Goal: Book appointment/travel/reservation

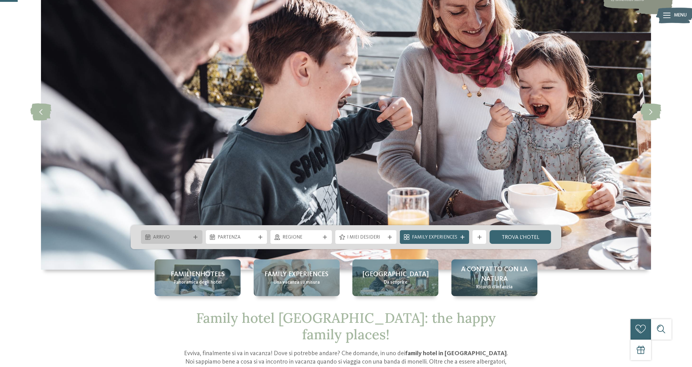
scroll to position [80, 0]
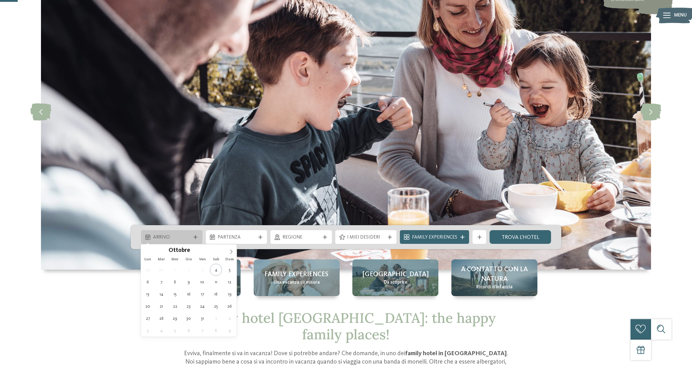
click at [190, 237] on span "Arrivo" at bounding box center [172, 237] width 38 height 7
click at [230, 254] on span at bounding box center [231, 249] width 11 height 11
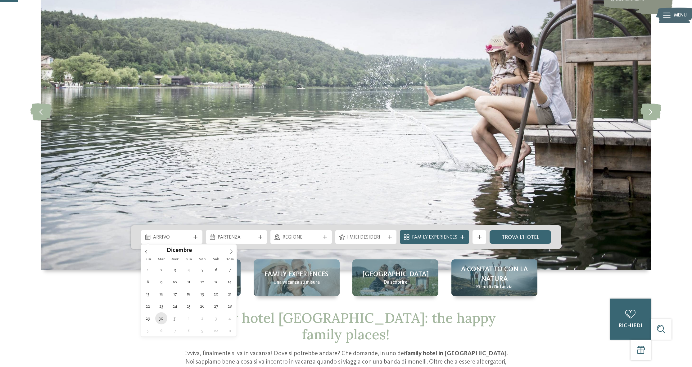
type div "[DATE]"
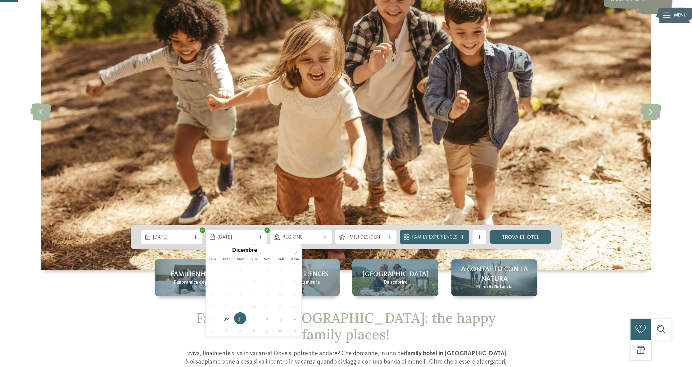
type input "****"
click at [295, 253] on icon at bounding box center [296, 251] width 4 height 4
type div "[DATE]"
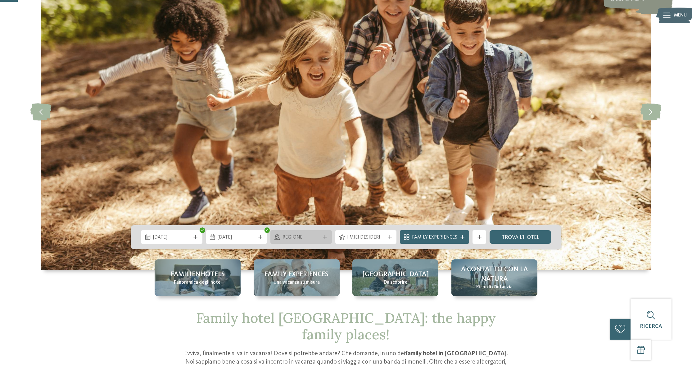
click at [314, 240] on span "Regione" at bounding box center [302, 237] width 38 height 7
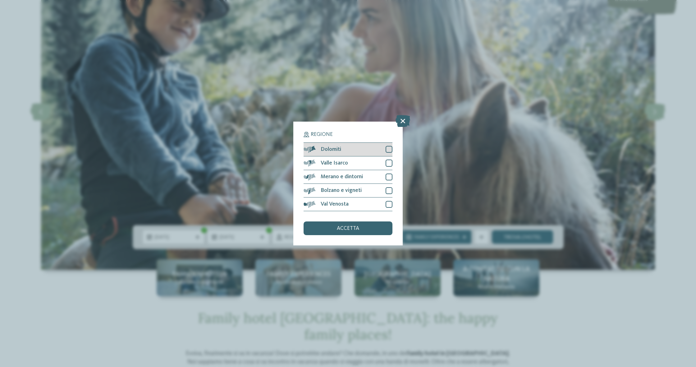
click at [350, 143] on div "Dolomiti" at bounding box center [347, 150] width 89 height 14
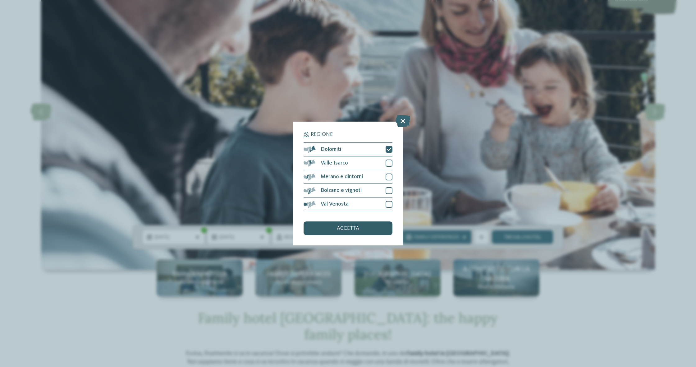
click at [350, 225] on span "accetta" at bounding box center [348, 228] width 22 height 6
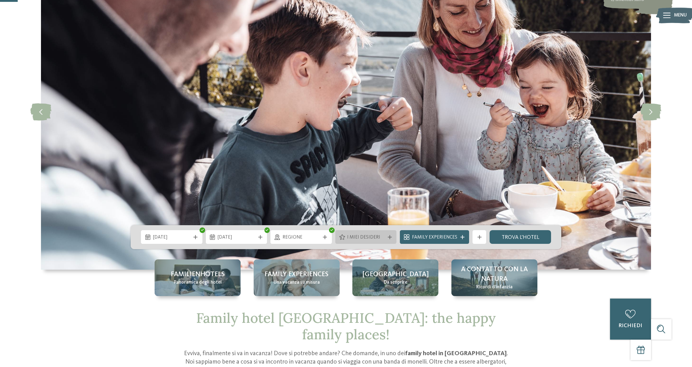
click at [361, 232] on div "I miei desideri" at bounding box center [365, 237] width 61 height 14
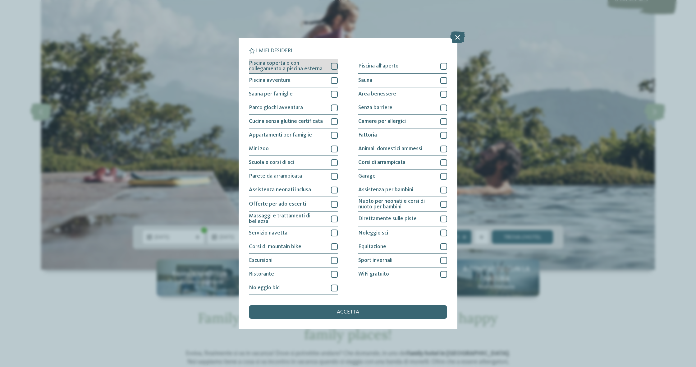
click at [331, 65] on div at bounding box center [334, 66] width 7 height 7
click at [334, 77] on div at bounding box center [334, 80] width 7 height 7
click at [333, 91] on div at bounding box center [334, 94] width 7 height 7
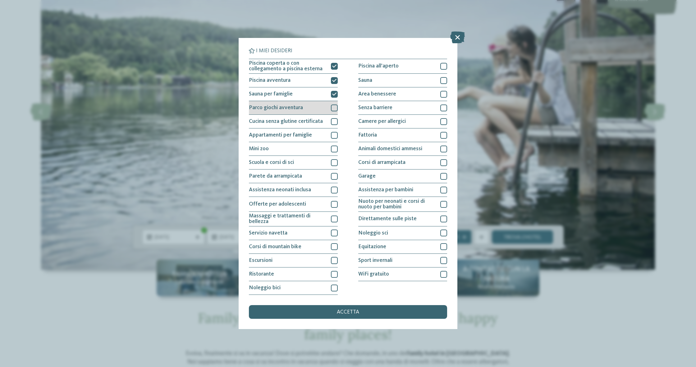
click at [332, 104] on div at bounding box center [334, 107] width 7 height 7
click at [333, 160] on div at bounding box center [334, 162] width 7 height 7
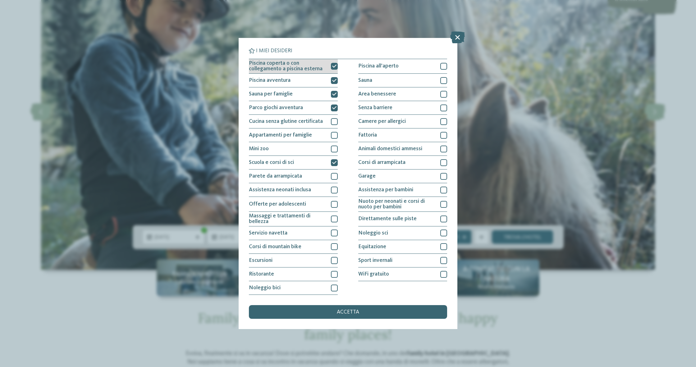
click at [337, 63] on div at bounding box center [334, 66] width 7 height 7
click at [335, 63] on div at bounding box center [334, 66] width 7 height 7
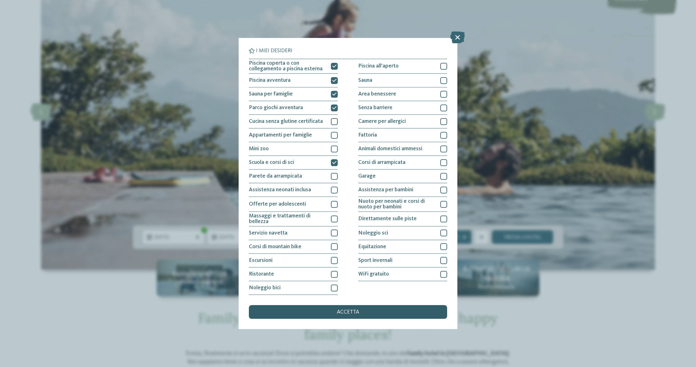
click at [358, 309] on span "accetta" at bounding box center [348, 312] width 22 height 6
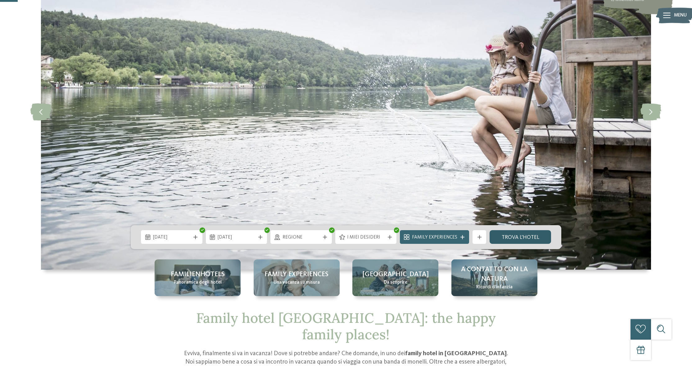
click at [511, 239] on link "trova l’hotel" at bounding box center [520, 237] width 61 height 14
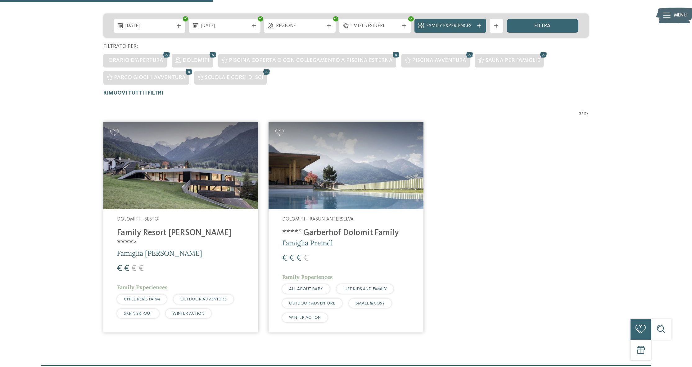
scroll to position [166, 0]
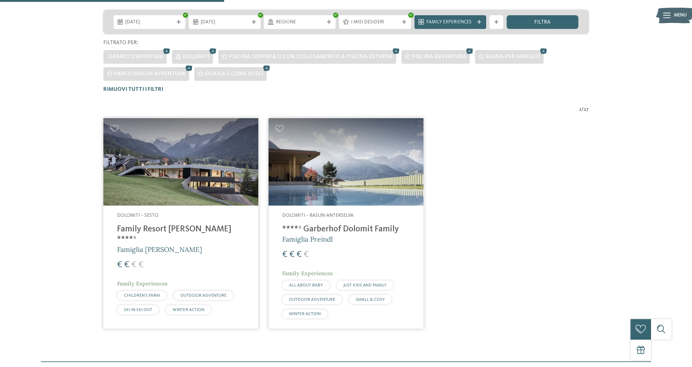
click at [348, 183] on img at bounding box center [346, 161] width 155 height 87
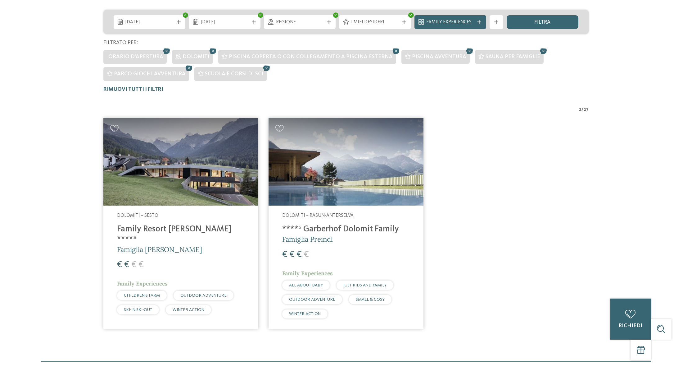
scroll to position [0, 0]
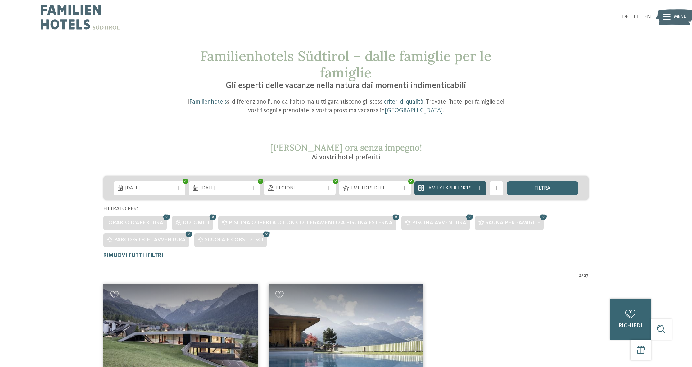
click at [465, 190] on span "Family Experiences" at bounding box center [450, 188] width 48 height 7
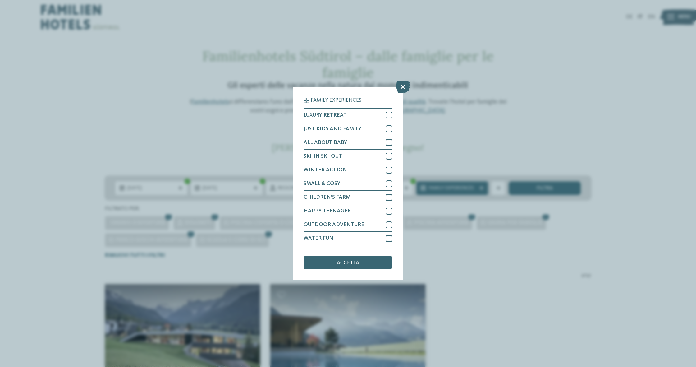
click at [398, 87] on div "Family Experiences LUXURY RETREAT JUST KIDS AND FAMILY" at bounding box center [347, 183] width 109 height 192
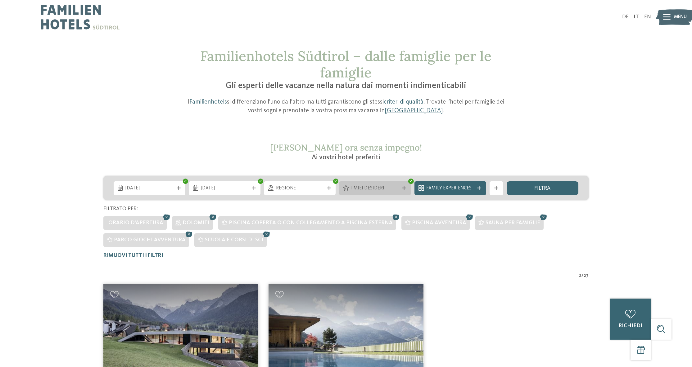
click at [399, 189] on span "I miei desideri" at bounding box center [375, 188] width 48 height 7
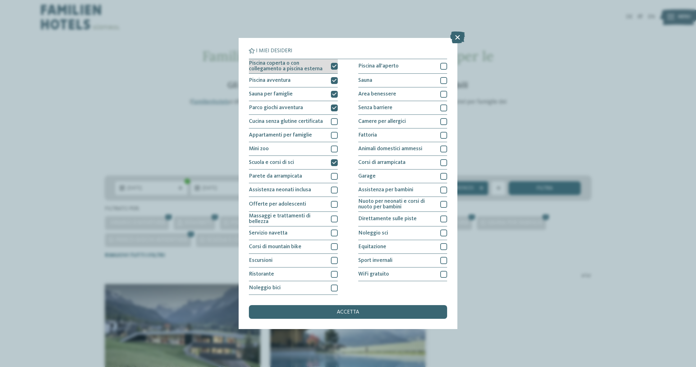
drag, startPoint x: 331, startPoint y: 61, endPoint x: 332, endPoint y: 64, distance: 3.1
click at [332, 64] on icon at bounding box center [334, 66] width 4 height 4
drag, startPoint x: 333, startPoint y: 72, endPoint x: 333, endPoint y: 75, distance: 3.4
click at [333, 74] on div "Piscina avventura" at bounding box center [293, 81] width 89 height 14
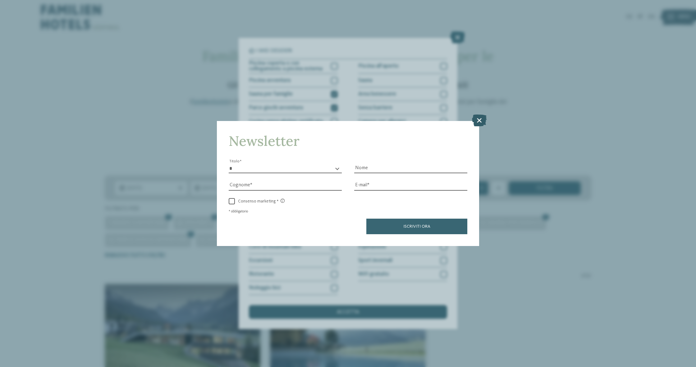
click at [474, 114] on icon at bounding box center [479, 120] width 15 height 12
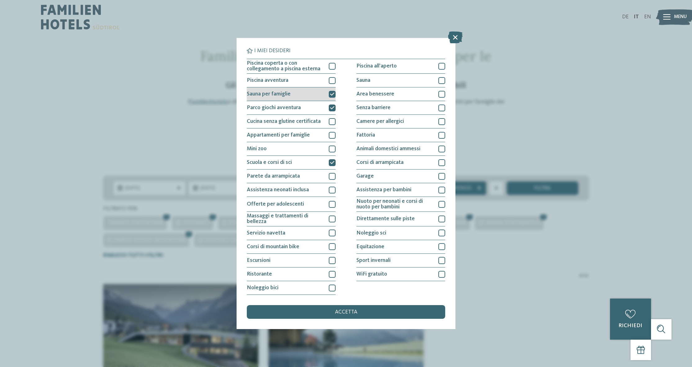
click at [330, 93] on div at bounding box center [332, 94] width 7 height 7
click at [330, 106] on icon at bounding box center [332, 108] width 4 height 4
click at [331, 160] on icon at bounding box center [332, 162] width 4 height 4
click at [378, 305] on div "accetta" at bounding box center [346, 312] width 198 height 14
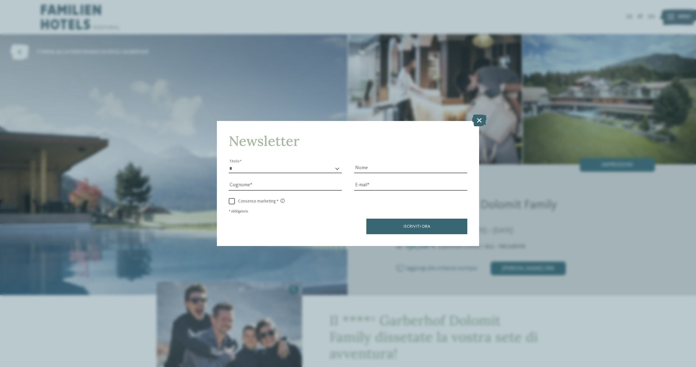
click at [475, 114] on icon at bounding box center [479, 120] width 15 height 12
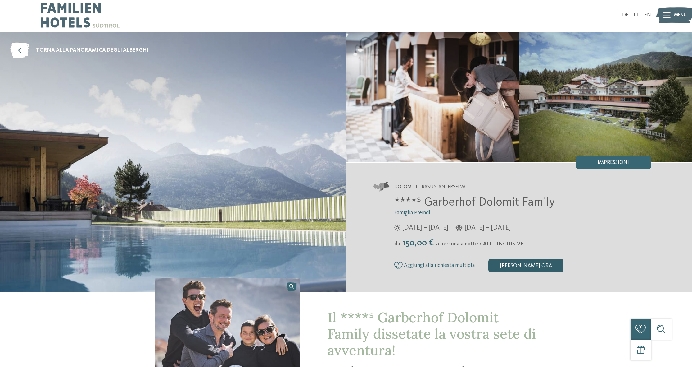
scroll to position [0, 0]
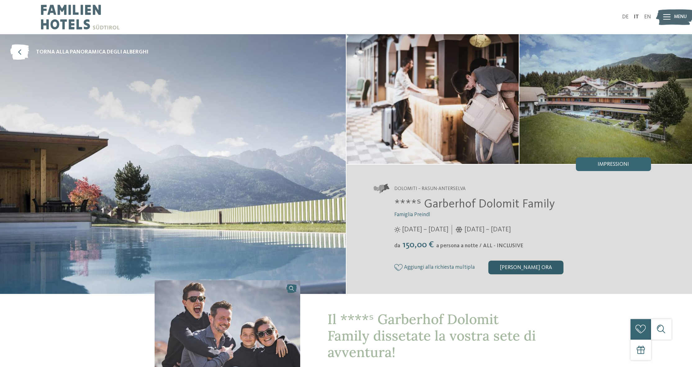
click at [526, 261] on div "[PERSON_NAME] ora" at bounding box center [526, 267] width 75 height 14
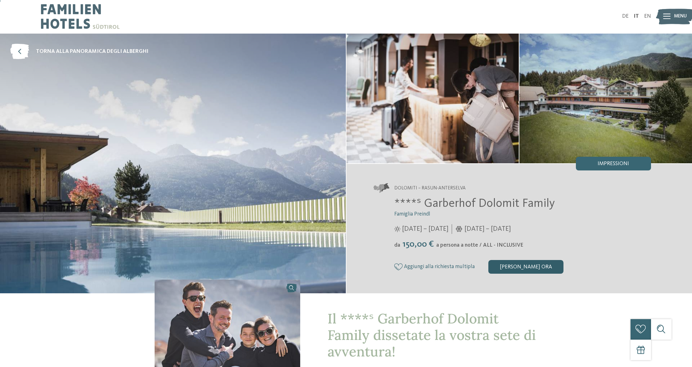
scroll to position [0, 1]
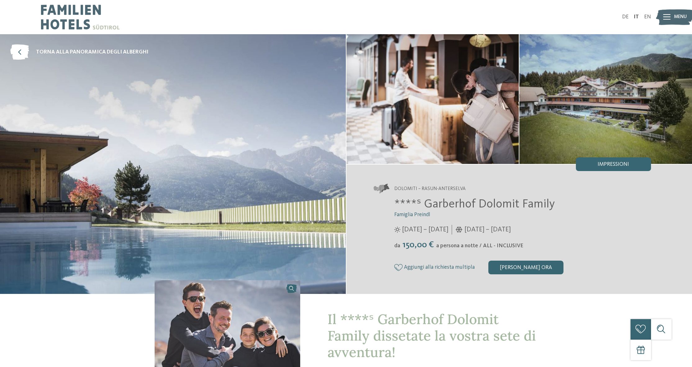
click at [523, 265] on div "[PERSON_NAME] ora" at bounding box center [526, 267] width 75 height 14
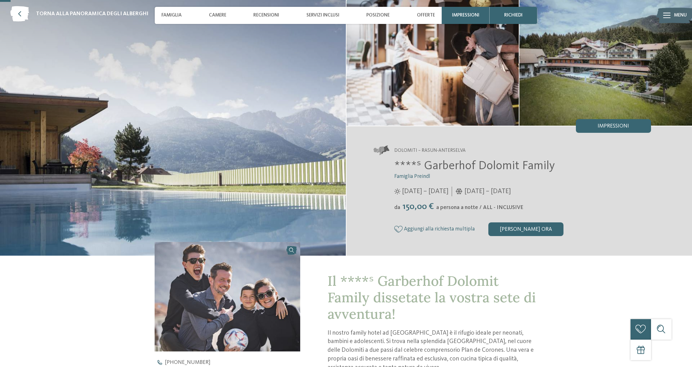
scroll to position [38, 1]
click at [380, 12] on div "Posizione" at bounding box center [378, 15] width 30 height 17
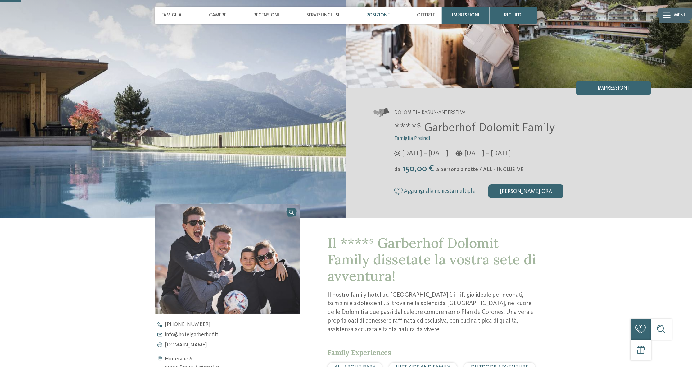
scroll to position [78, 0]
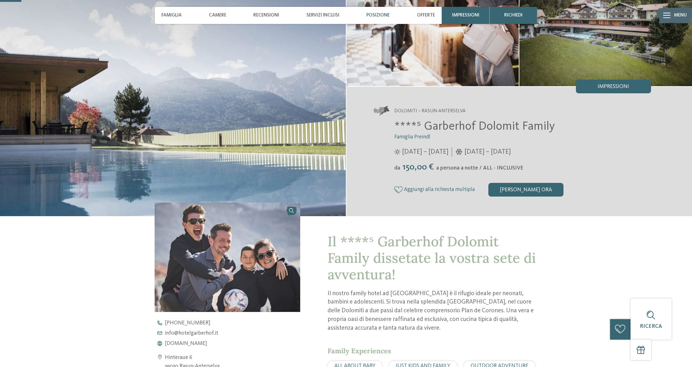
click at [378, 15] on span "Posizione" at bounding box center [378, 15] width 23 height 6
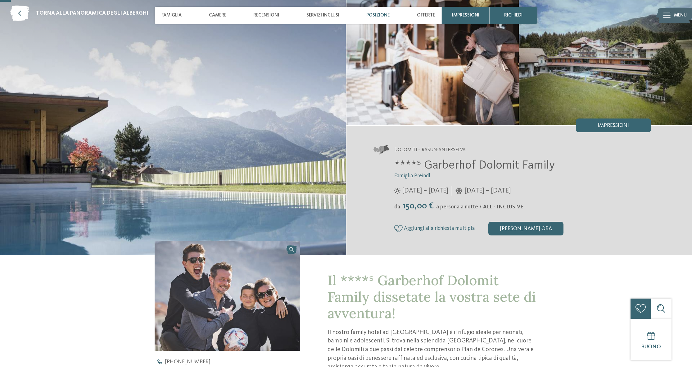
scroll to position [38, 0]
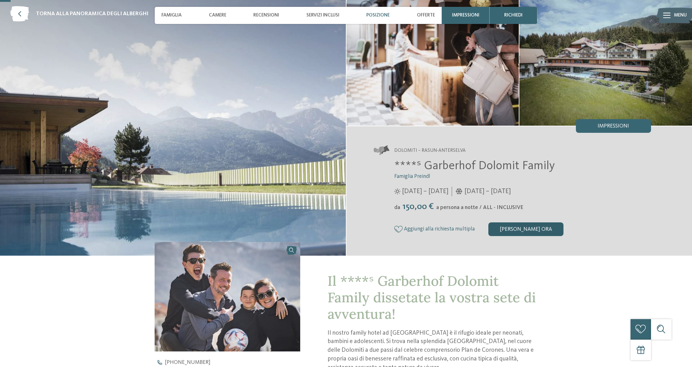
click at [529, 225] on div "[PERSON_NAME] ora" at bounding box center [526, 229] width 75 height 14
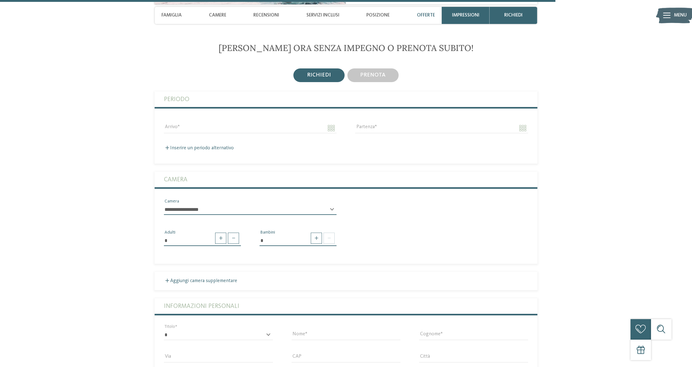
scroll to position [2033, 0]
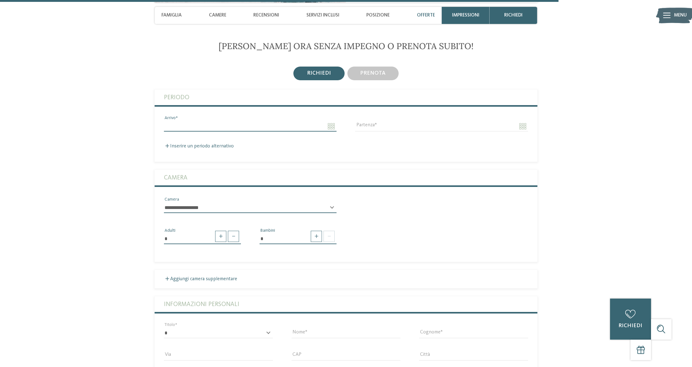
click at [247, 122] on input "Arrivo" at bounding box center [250, 126] width 173 height 11
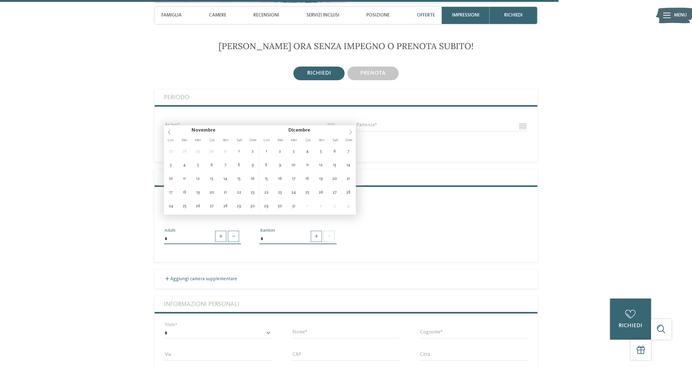
click at [349, 134] on span at bounding box center [350, 130] width 11 height 11
type input "**********"
type input "****"
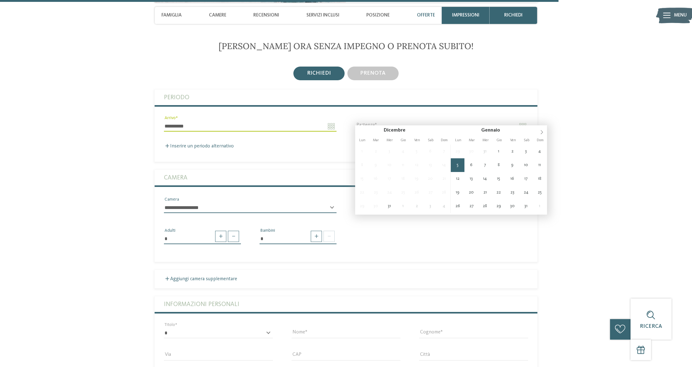
type input "**********"
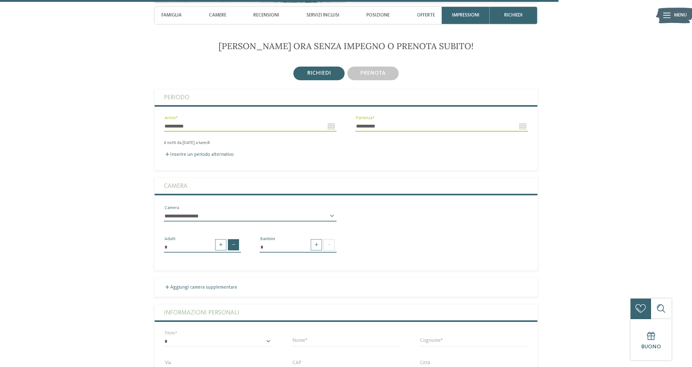
click at [234, 239] on span at bounding box center [233, 244] width 11 height 11
type input "*"
click at [316, 239] on span at bounding box center [316, 244] width 11 height 11
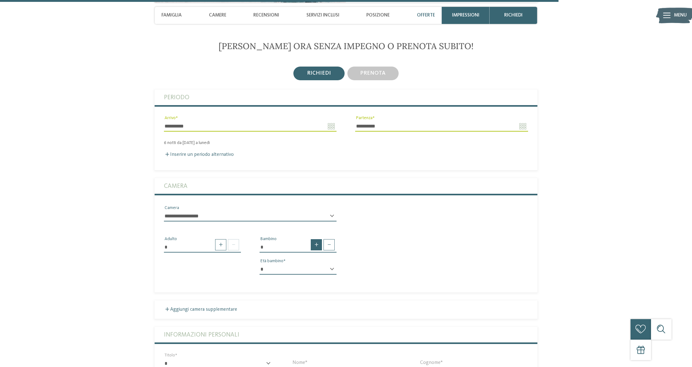
click at [316, 239] on span at bounding box center [316, 244] width 11 height 11
type input "*"
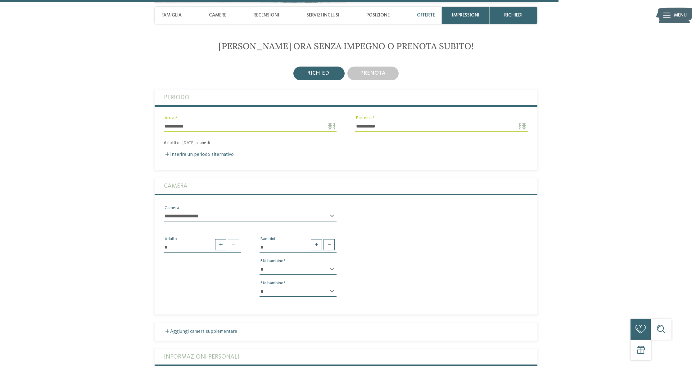
select select "**"
select select "*"
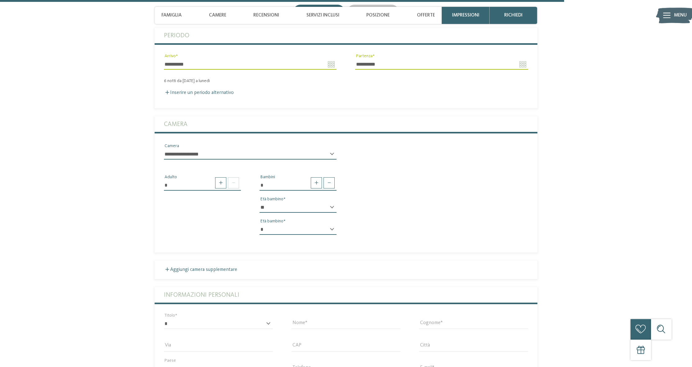
scroll to position [2095, 0]
select select "*"
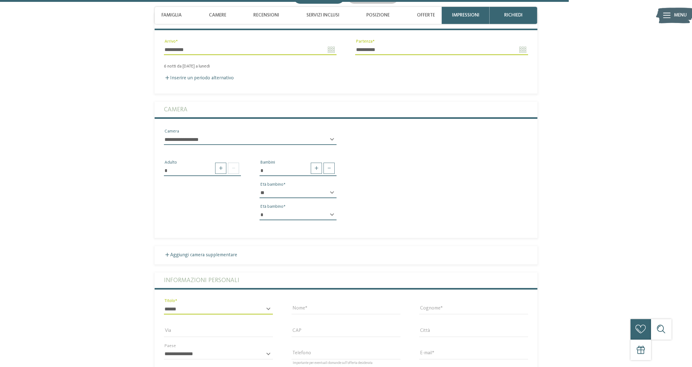
scroll to position [2114, 0]
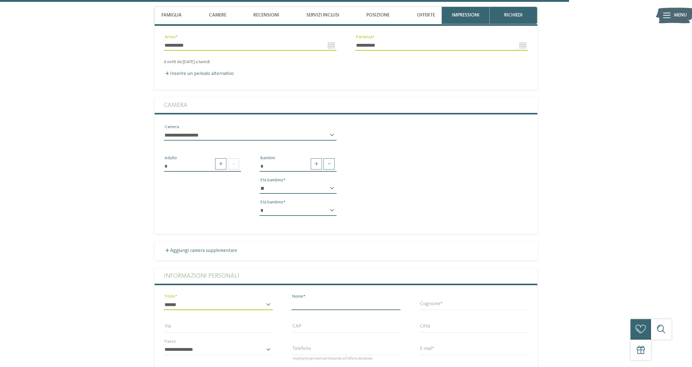
click at [396, 299] on input "Nome" at bounding box center [346, 304] width 109 height 11
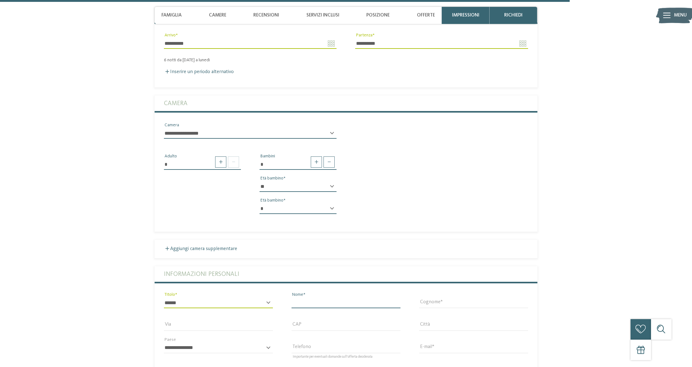
click at [396, 297] on input "Nome" at bounding box center [346, 302] width 109 height 11
click at [397, 297] on input "Nome" at bounding box center [346, 302] width 109 height 11
click at [367, 297] on input "Nome" at bounding box center [346, 302] width 109 height 11
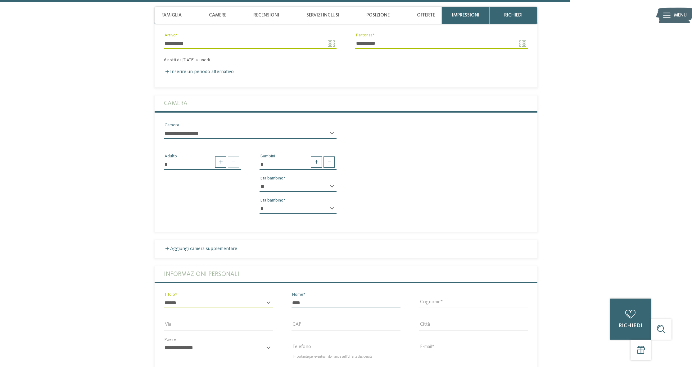
type input "****"
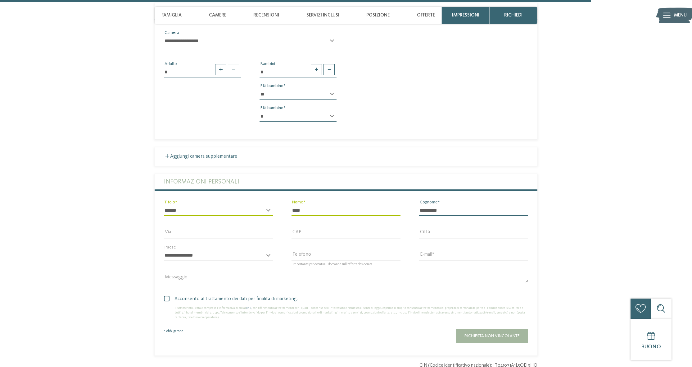
scroll to position [2209, 0]
type input "*********"
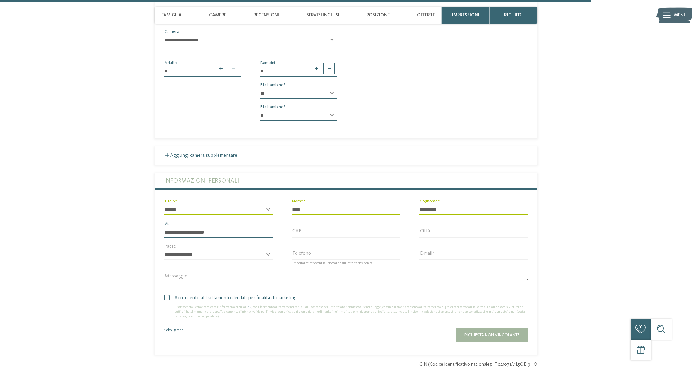
type input "**********"
type input "*****"
type input "********"
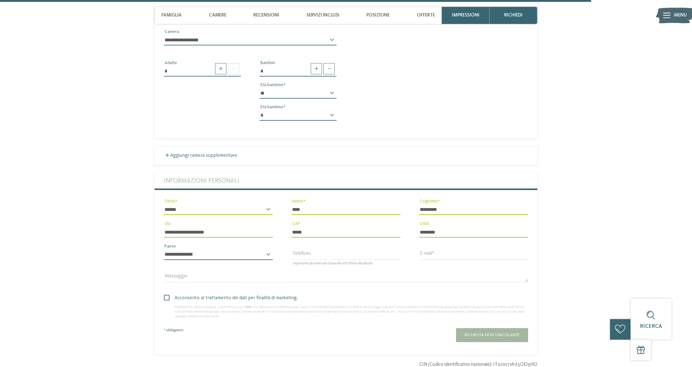
select select "**"
type input "**********"
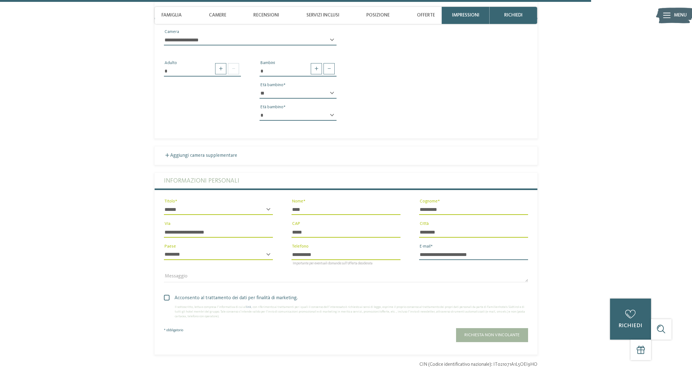
type input "**********"
click at [165, 294] on span at bounding box center [167, 297] width 6 height 6
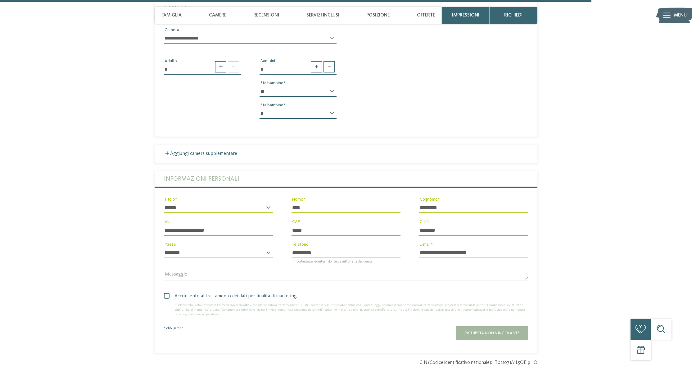
scroll to position [2211, 0]
drag, startPoint x: 508, startPoint y: 326, endPoint x: 491, endPoint y: 320, distance: 18.6
click at [507, 326] on button "Richiesta non vincolante" at bounding box center [492, 333] width 72 height 14
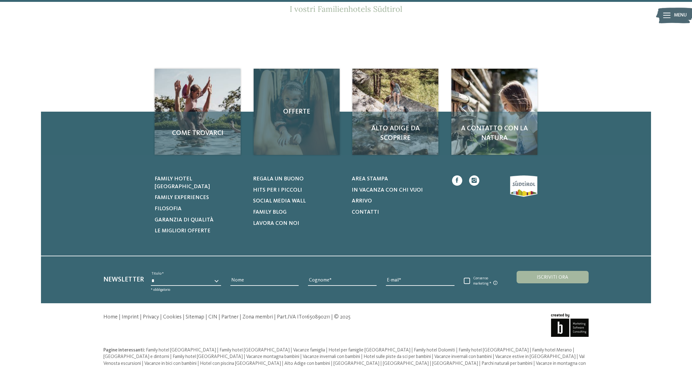
scroll to position [102, 0]
